Goal: Find specific page/section: Find specific page/section

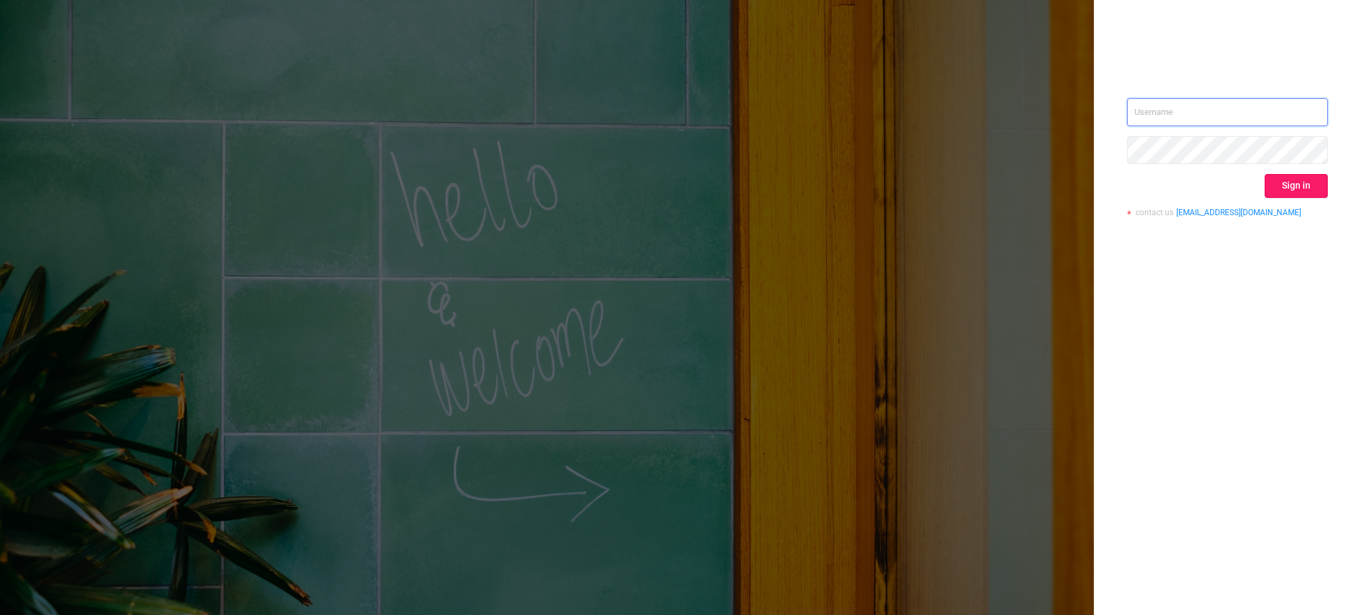
type input "[EMAIL_ADDRESS][DOMAIN_NAME]"
click at [1291, 191] on button "Sign in" at bounding box center [1296, 186] width 63 height 24
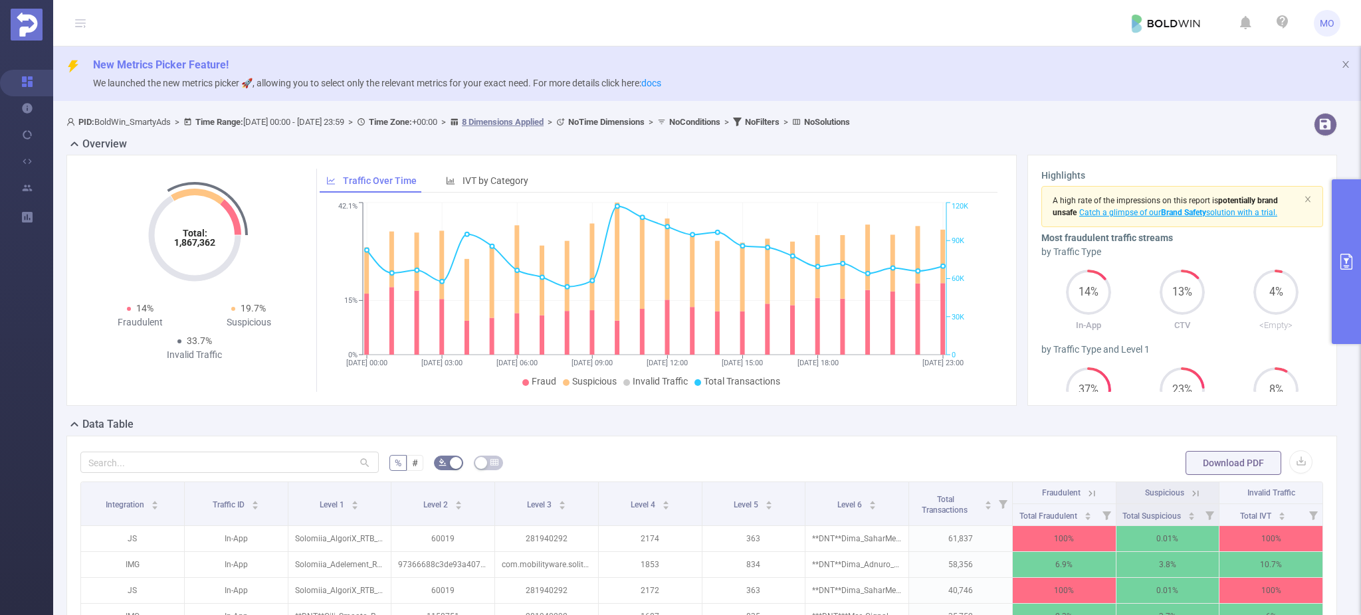
click at [1335, 25] on span "MO" at bounding box center [1327, 23] width 27 height 27
click at [1352, 228] on button "primary" at bounding box center [1346, 261] width 29 height 165
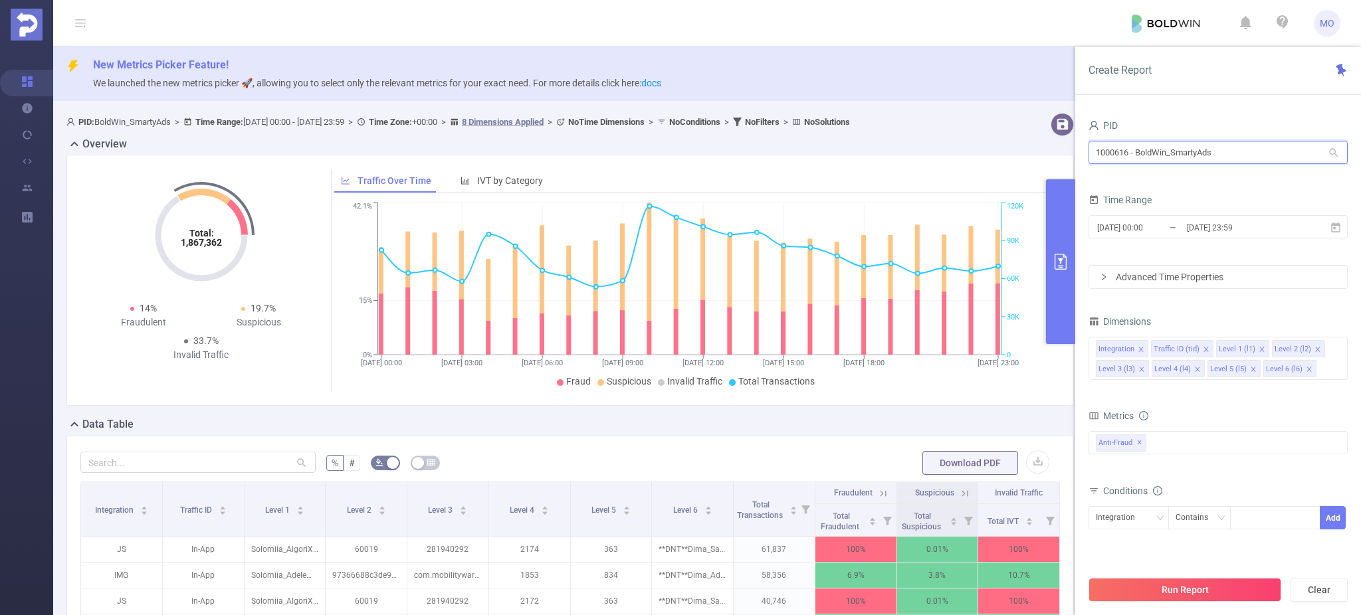
click at [1100, 147] on input "1000616 - BoldWin_SmartyAds" at bounding box center [1218, 152] width 259 height 23
click at [1151, 143] on input "1000616 - BoldWin_SmartyAds" at bounding box center [1218, 152] width 259 height 23
click at [1151, 145] on input "1000616 - BoldWin_SmartyAds" at bounding box center [1218, 152] width 259 height 23
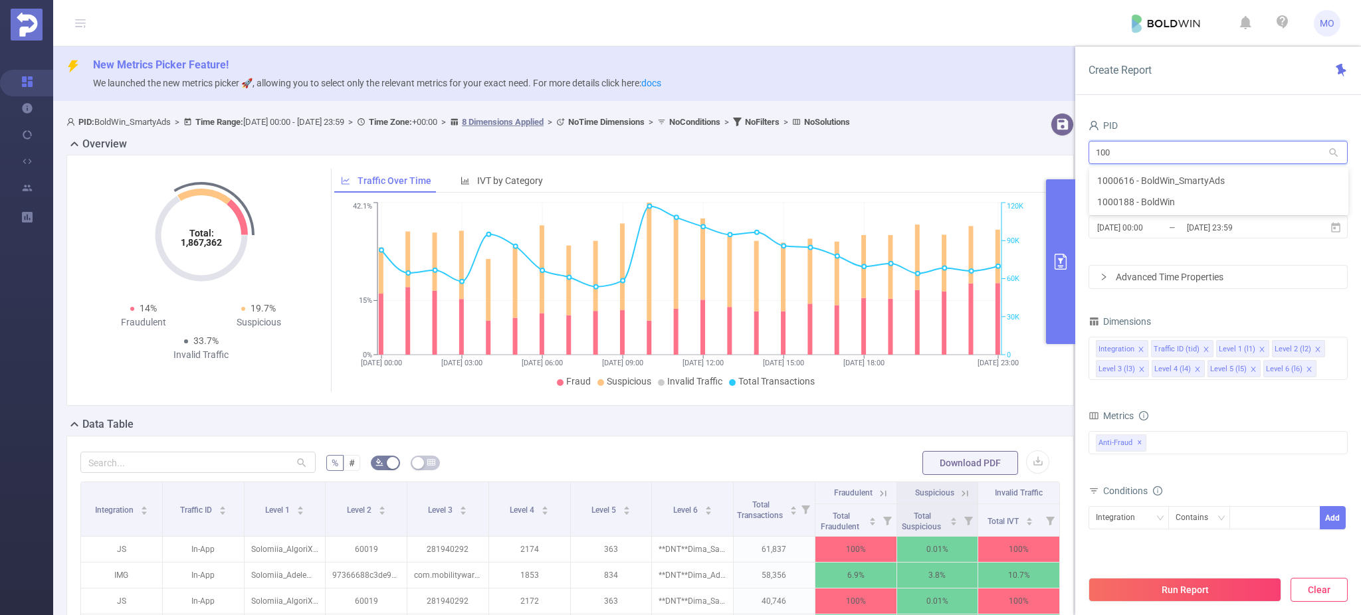
type input "100"
